Goal: Information Seeking & Learning: Learn about a topic

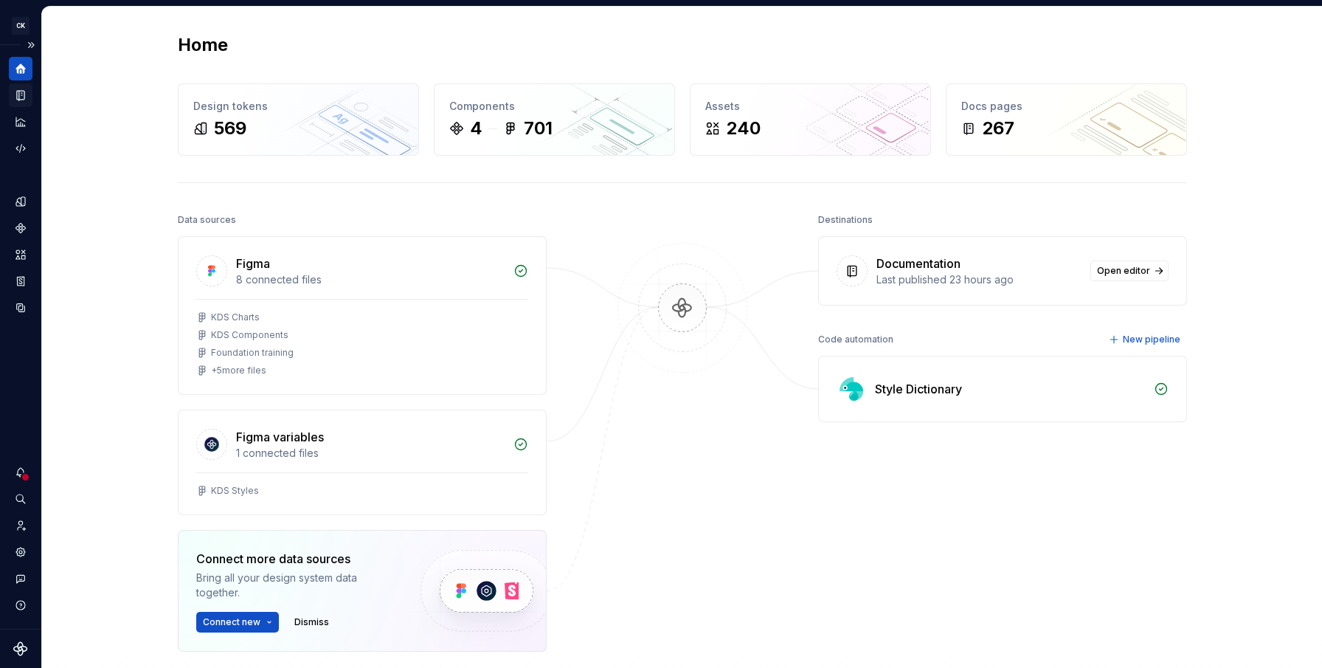
click at [21, 95] on icon "Documentation" at bounding box center [20, 96] width 7 height 10
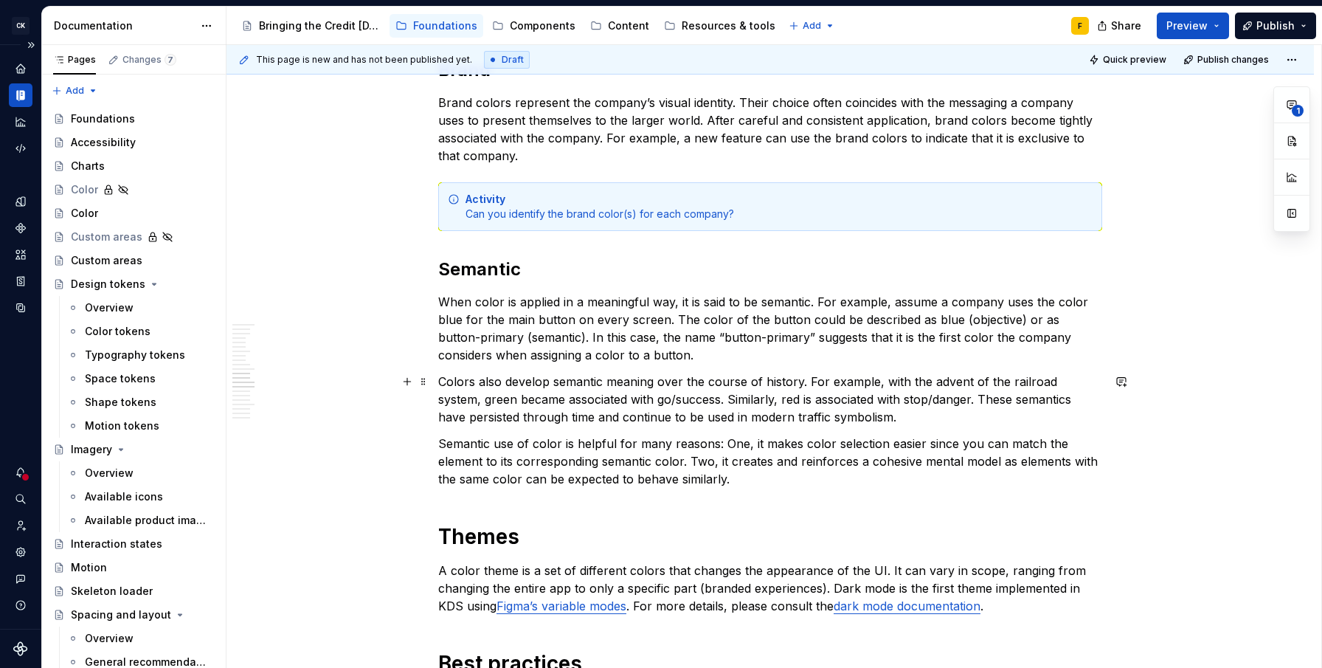
scroll to position [1506, 0]
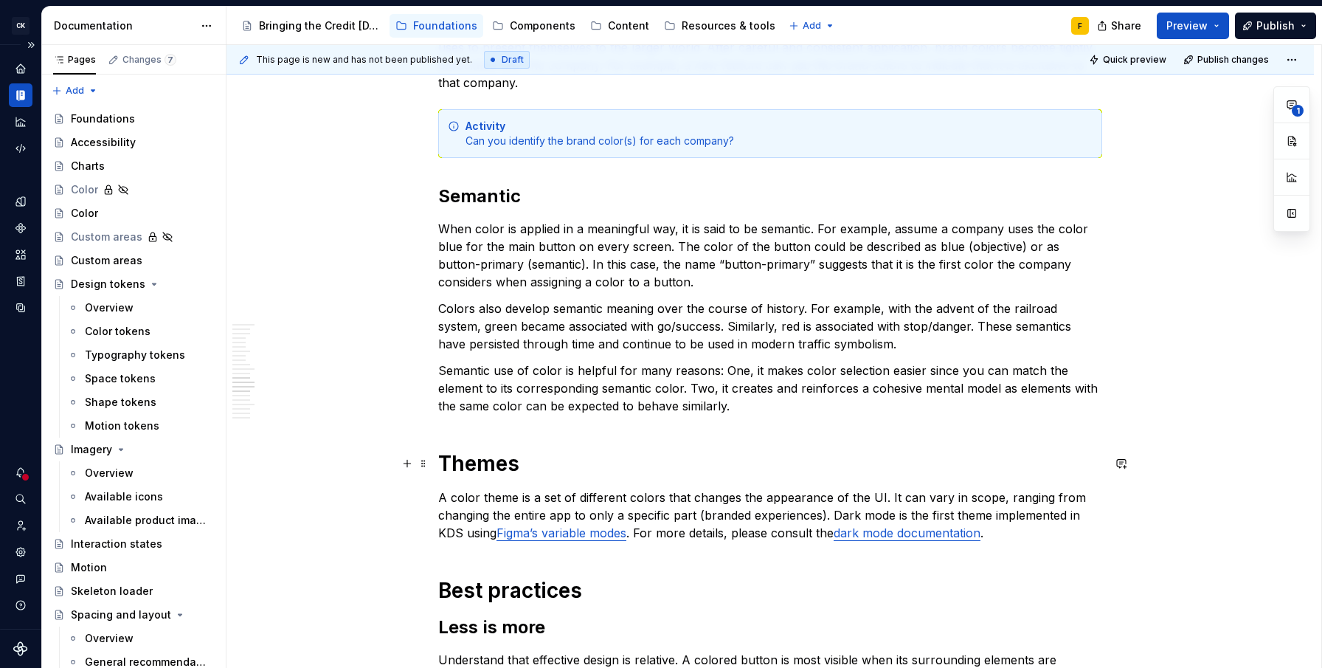
click at [478, 470] on h1 "Themes" at bounding box center [770, 463] width 664 height 27
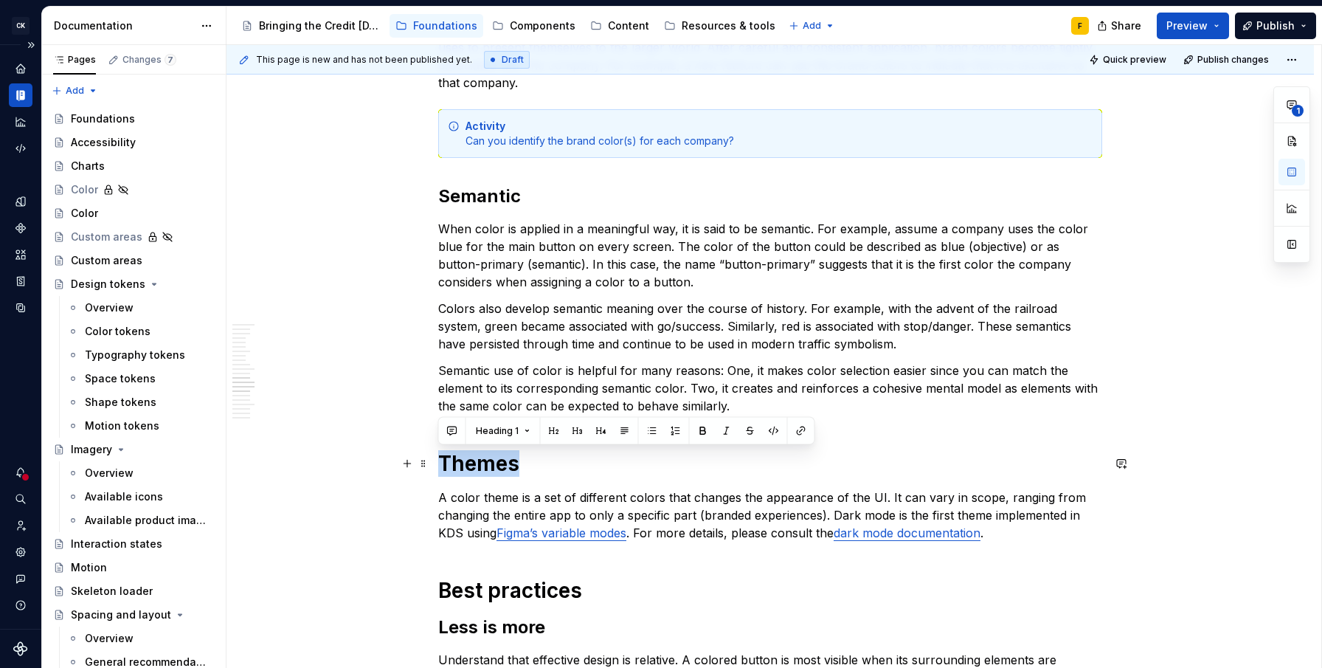
click at [478, 470] on h1 "Themes" at bounding box center [770, 463] width 664 height 27
click at [527, 421] on button "Heading 1" at bounding box center [503, 431] width 68 height 21
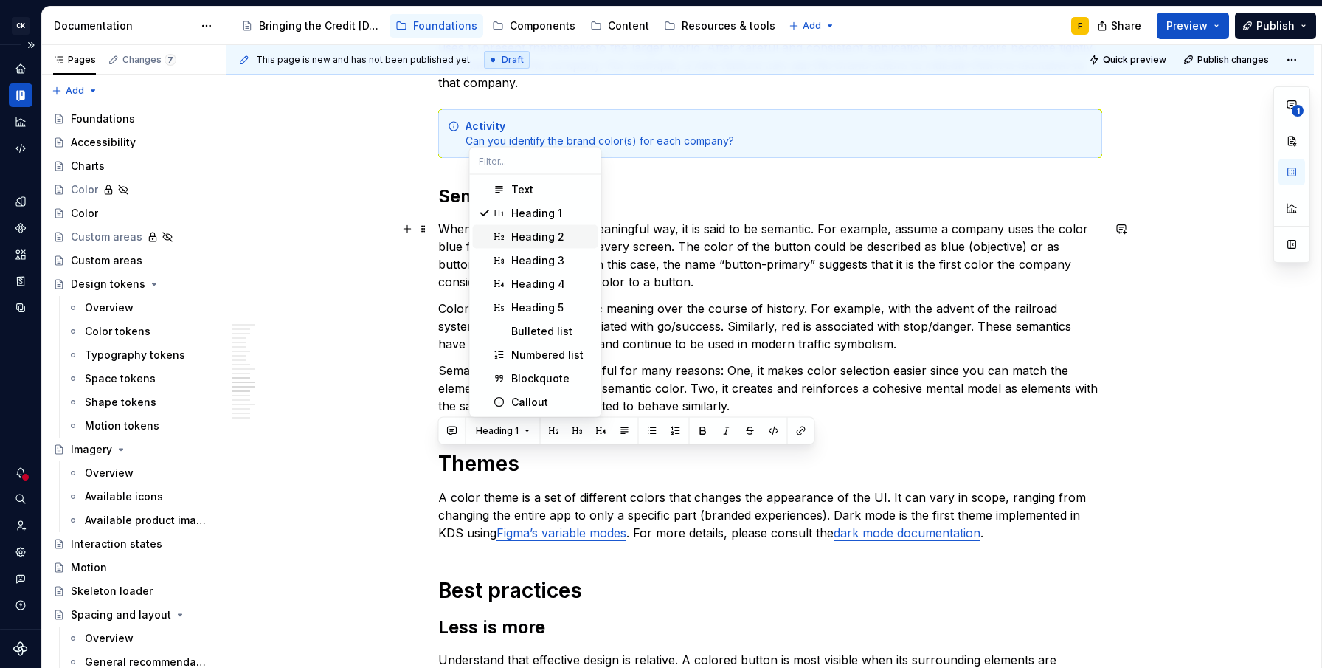
click at [566, 240] on div "Heading 2" at bounding box center [551, 236] width 81 height 15
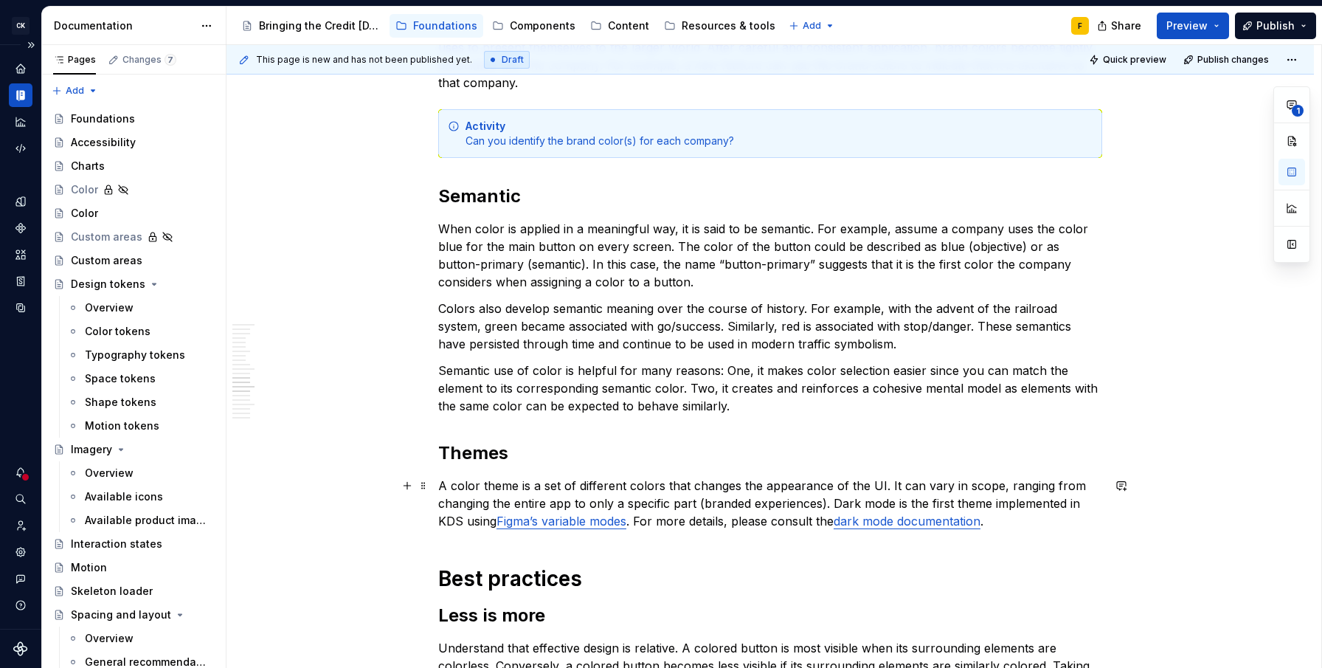
click at [666, 488] on p "A color theme is a set of different colors that changes the appearance of the U…" at bounding box center [770, 503] width 664 height 53
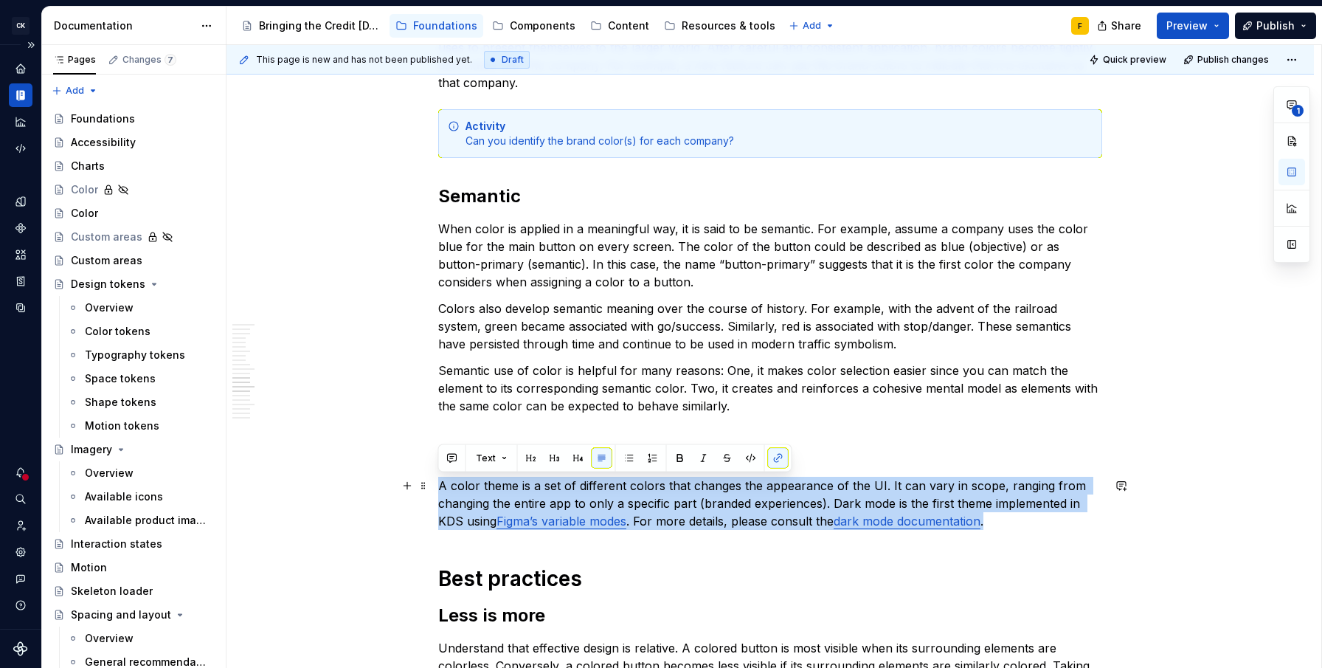
drag, startPoint x: 1002, startPoint y: 519, endPoint x: 440, endPoint y: 482, distance: 562.7
click at [440, 482] on p "A color theme is a set of different colors that changes the appearance of the U…" at bounding box center [770, 503] width 664 height 53
copy p "A color theme is a set of different colors that changes the appearance of the U…"
type textarea "*"
click at [828, 497] on p "A color theme is a set of different colors that changes the appearance of the U…" at bounding box center [770, 503] width 664 height 53
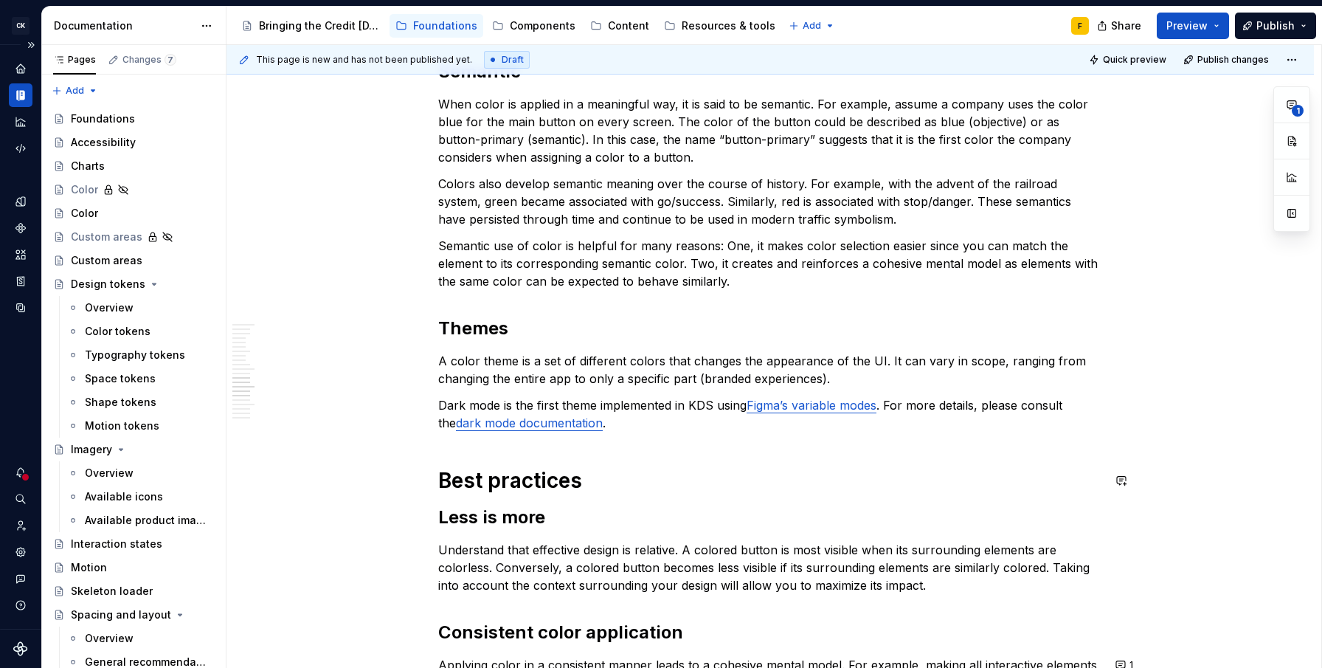
scroll to position [1512, 0]
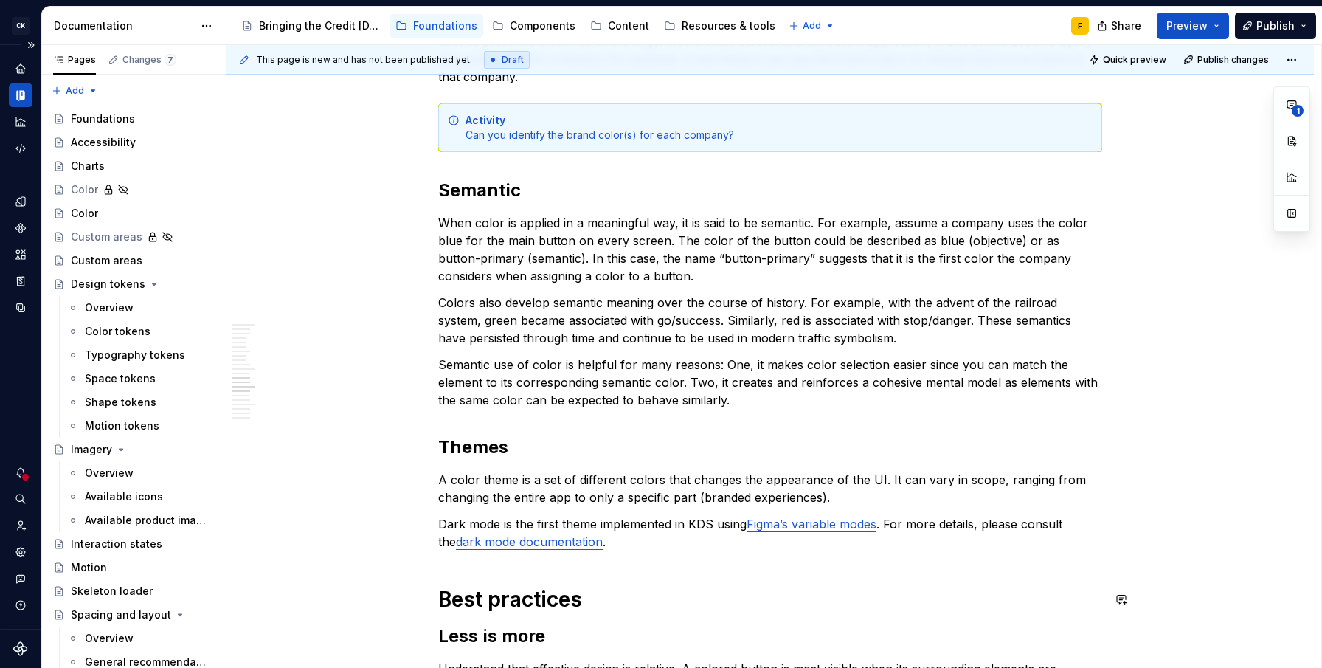
type textarea "*"
